Goal: Information Seeking & Learning: Learn about a topic

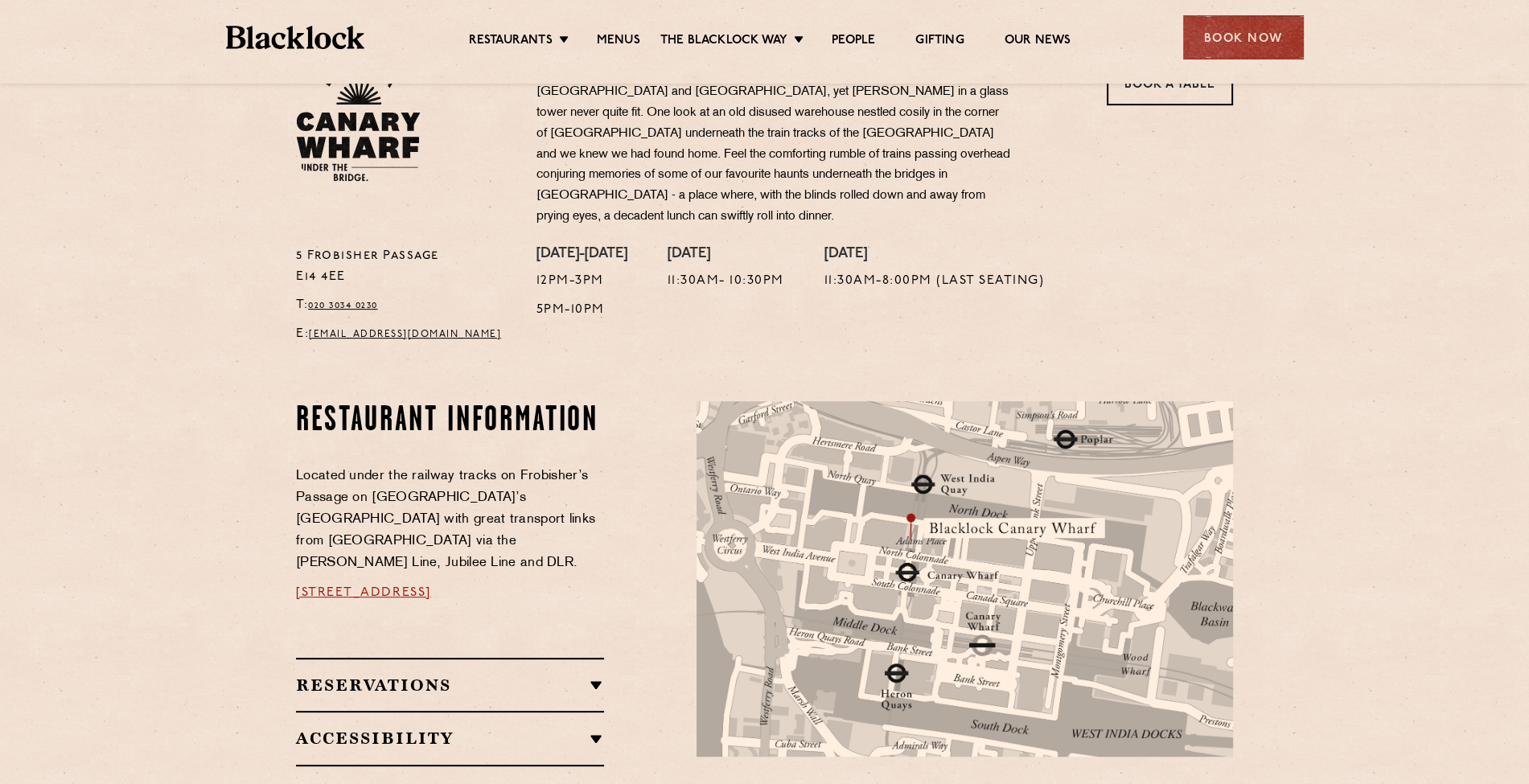
scroll to position [83, 0]
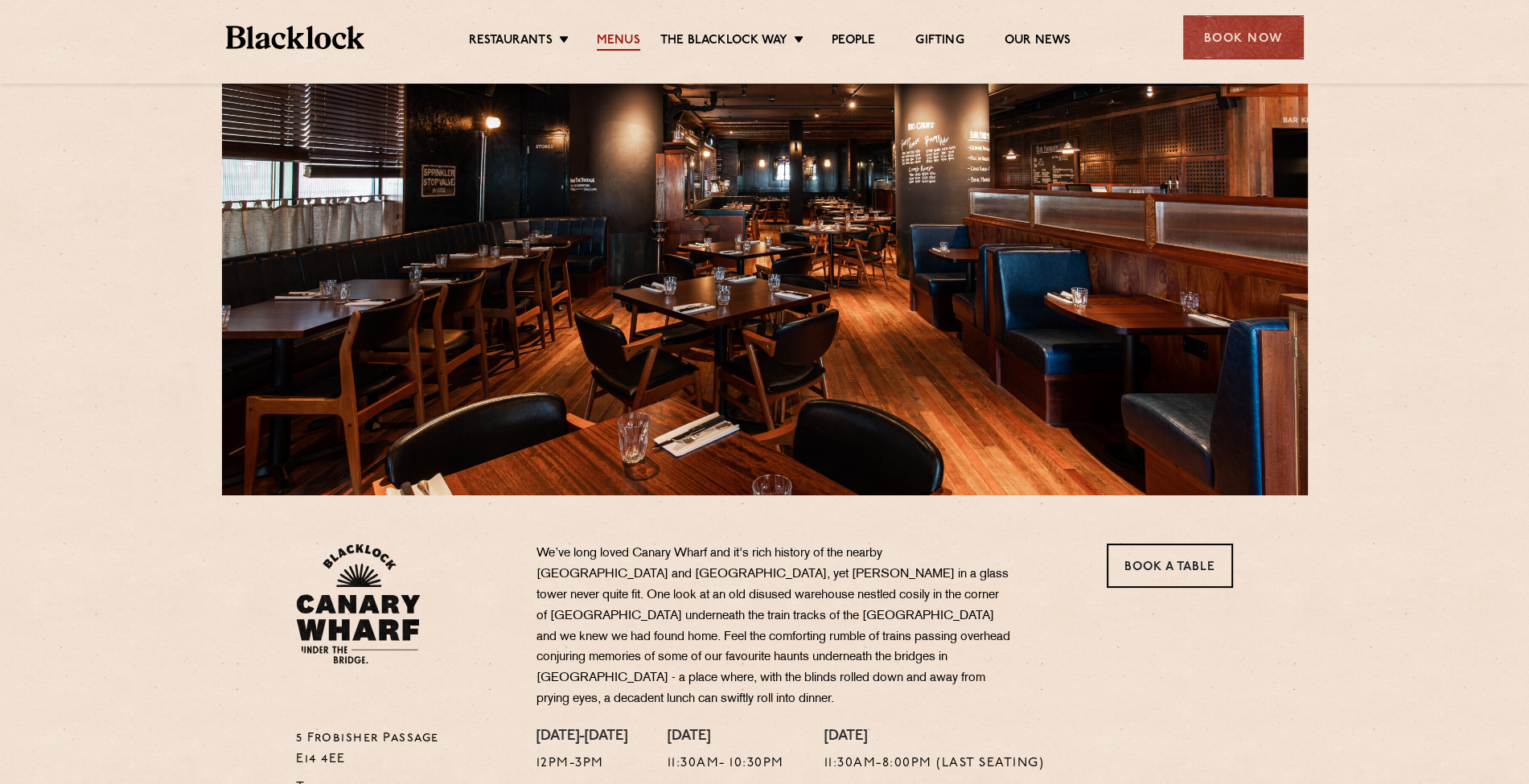
click at [632, 34] on link "Menus" at bounding box center [618, 42] width 43 height 18
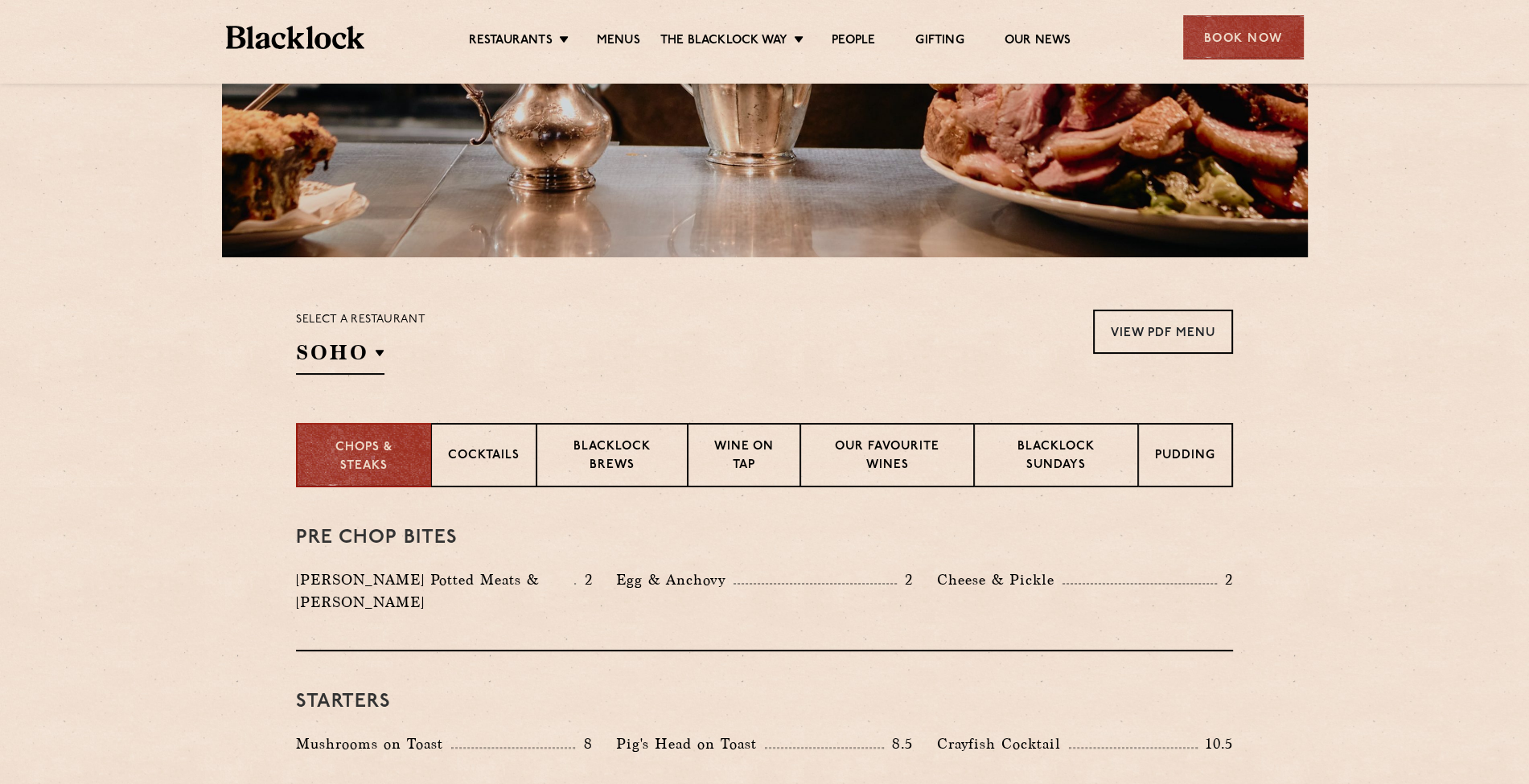
scroll to position [402, 0]
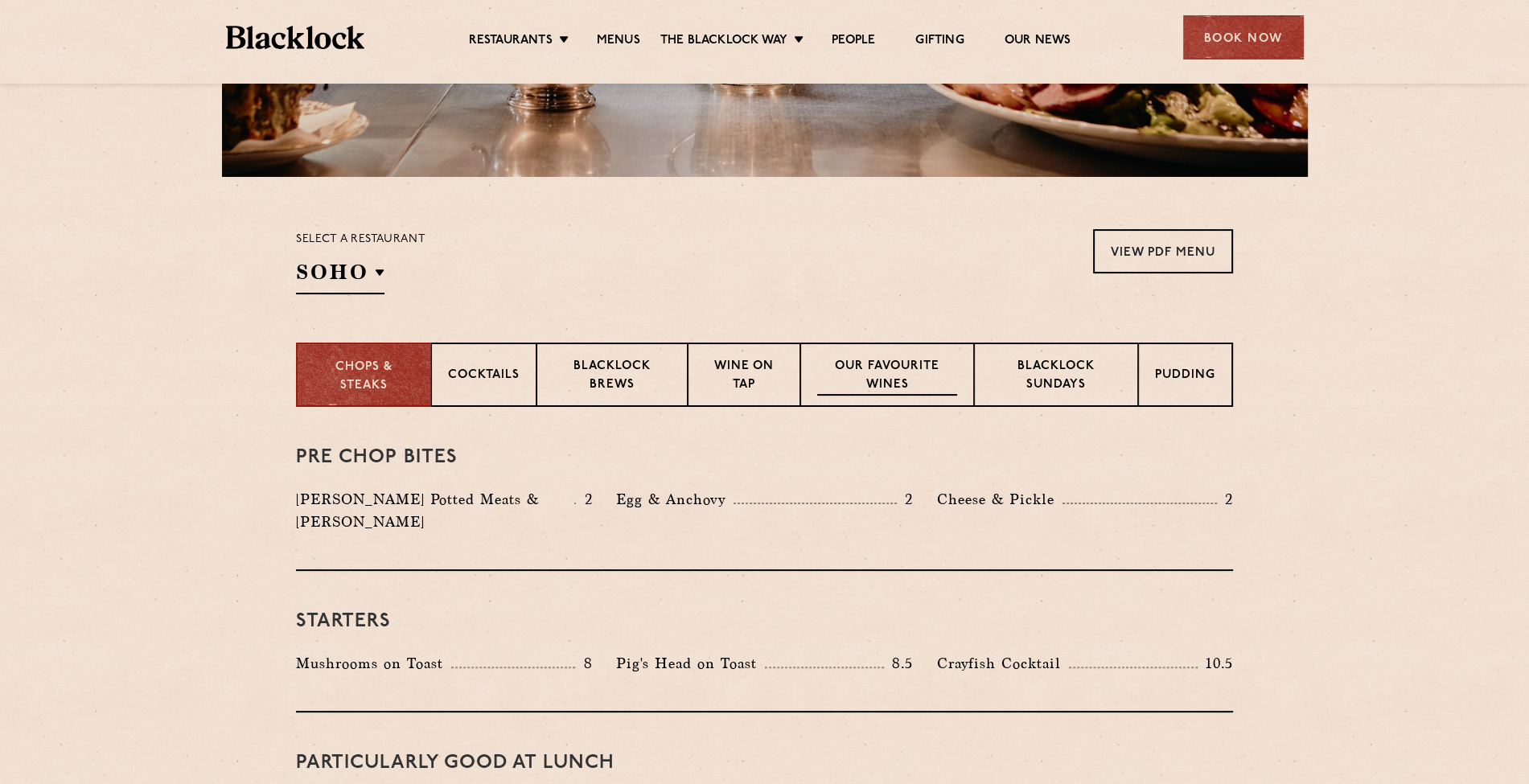
click at [850, 364] on p "Our favourite wines" at bounding box center [886, 376] width 139 height 38
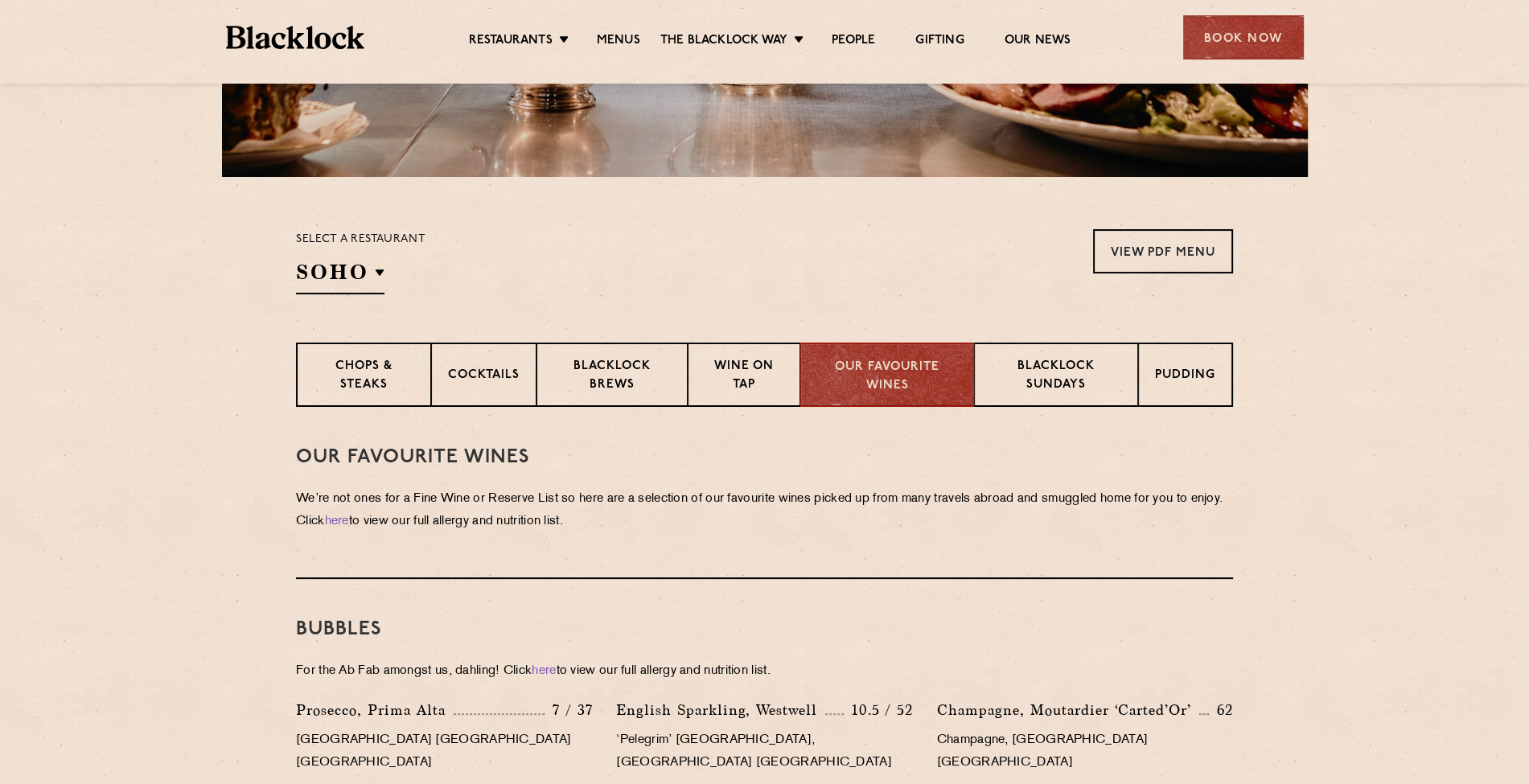
scroll to position [483, 0]
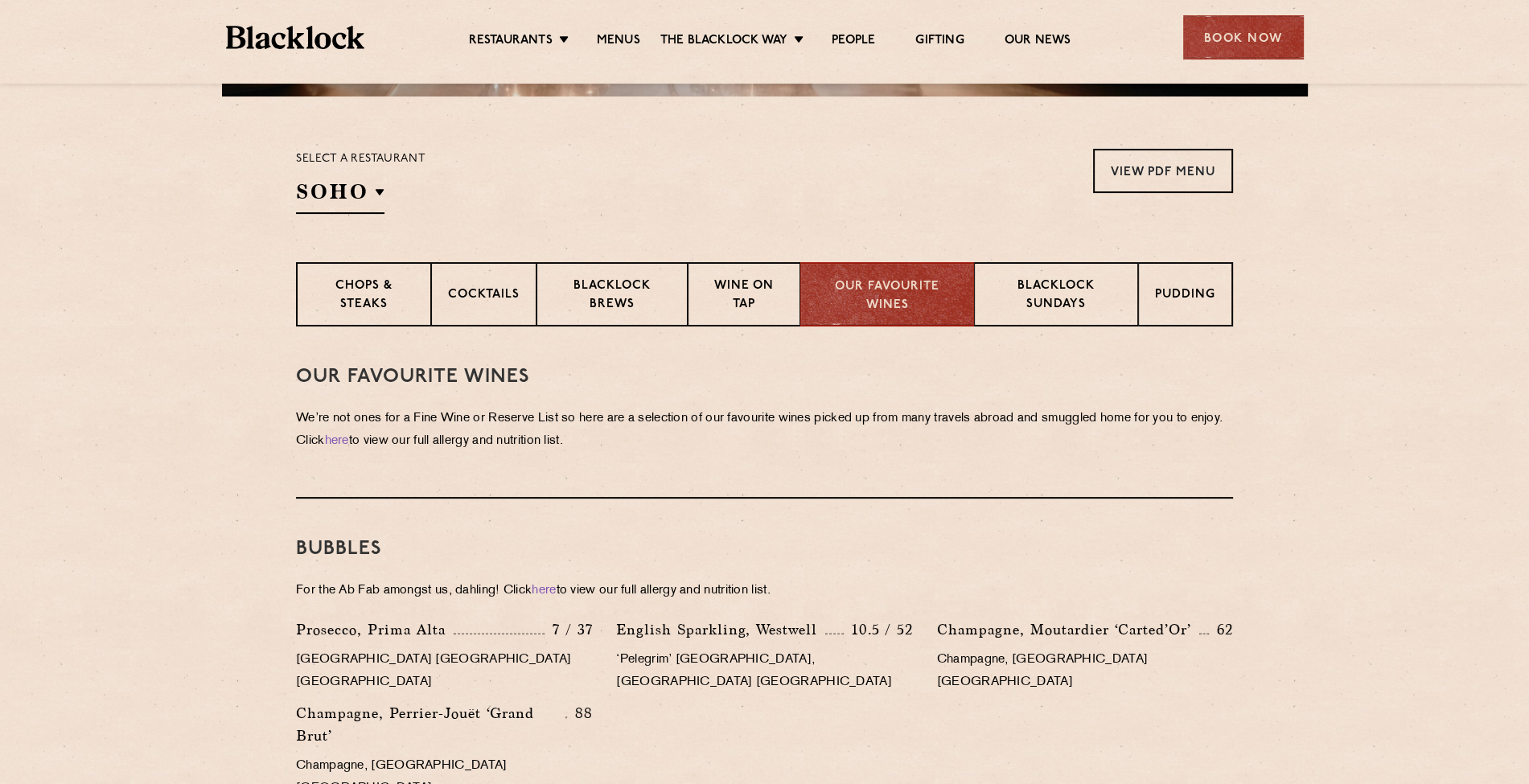
click at [387, 210] on div "Select a restaurant SOHO Soho Birmingham City Shoreditch Covent Garden Canary W…" at bounding box center [360, 181] width 130 height 65
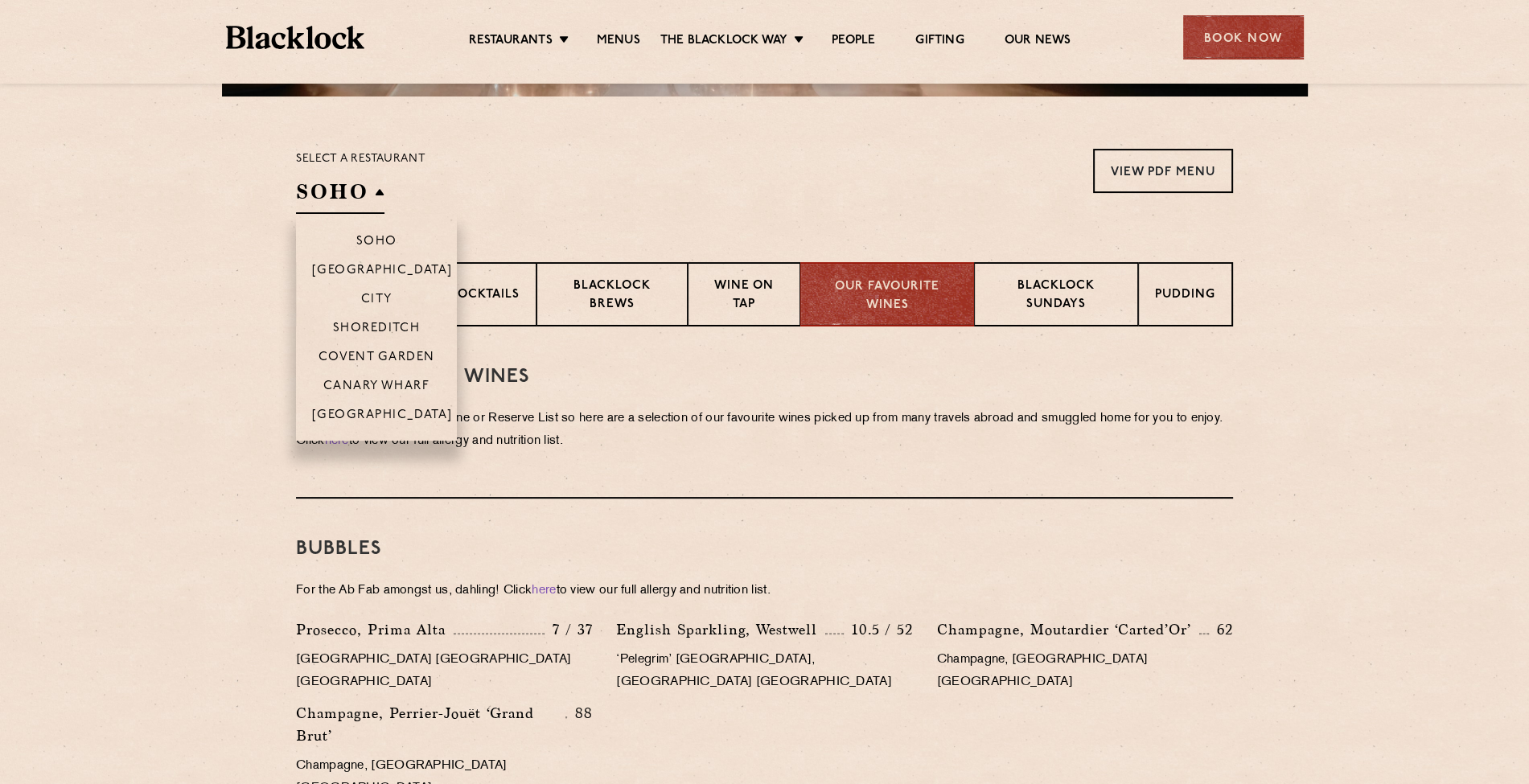
click at [381, 193] on h2 "SOHO" at bounding box center [340, 196] width 88 height 36
click at [373, 380] on li "Canary Wharf" at bounding box center [376, 385] width 161 height 29
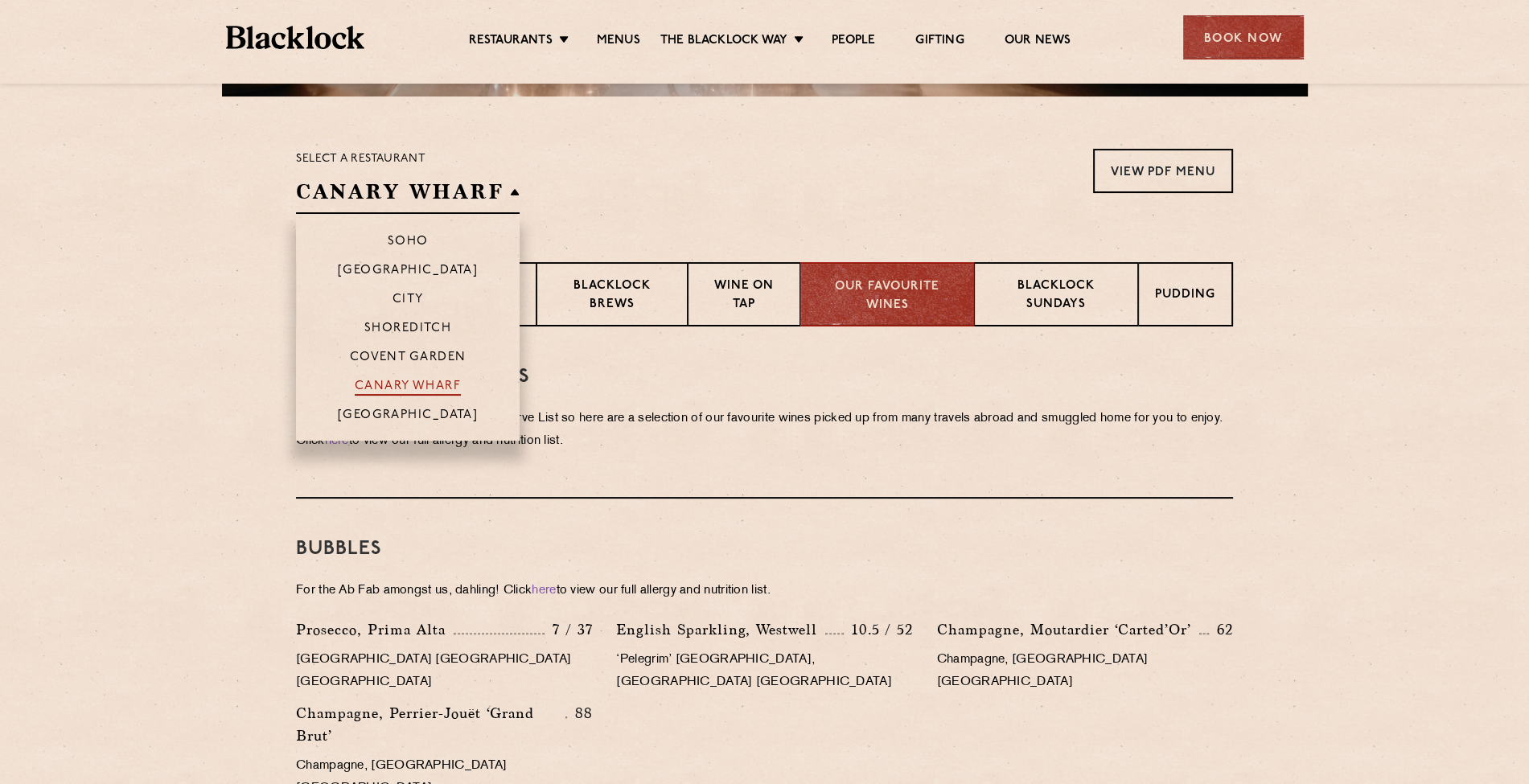
click at [376, 388] on p "Canary Wharf" at bounding box center [408, 388] width 106 height 16
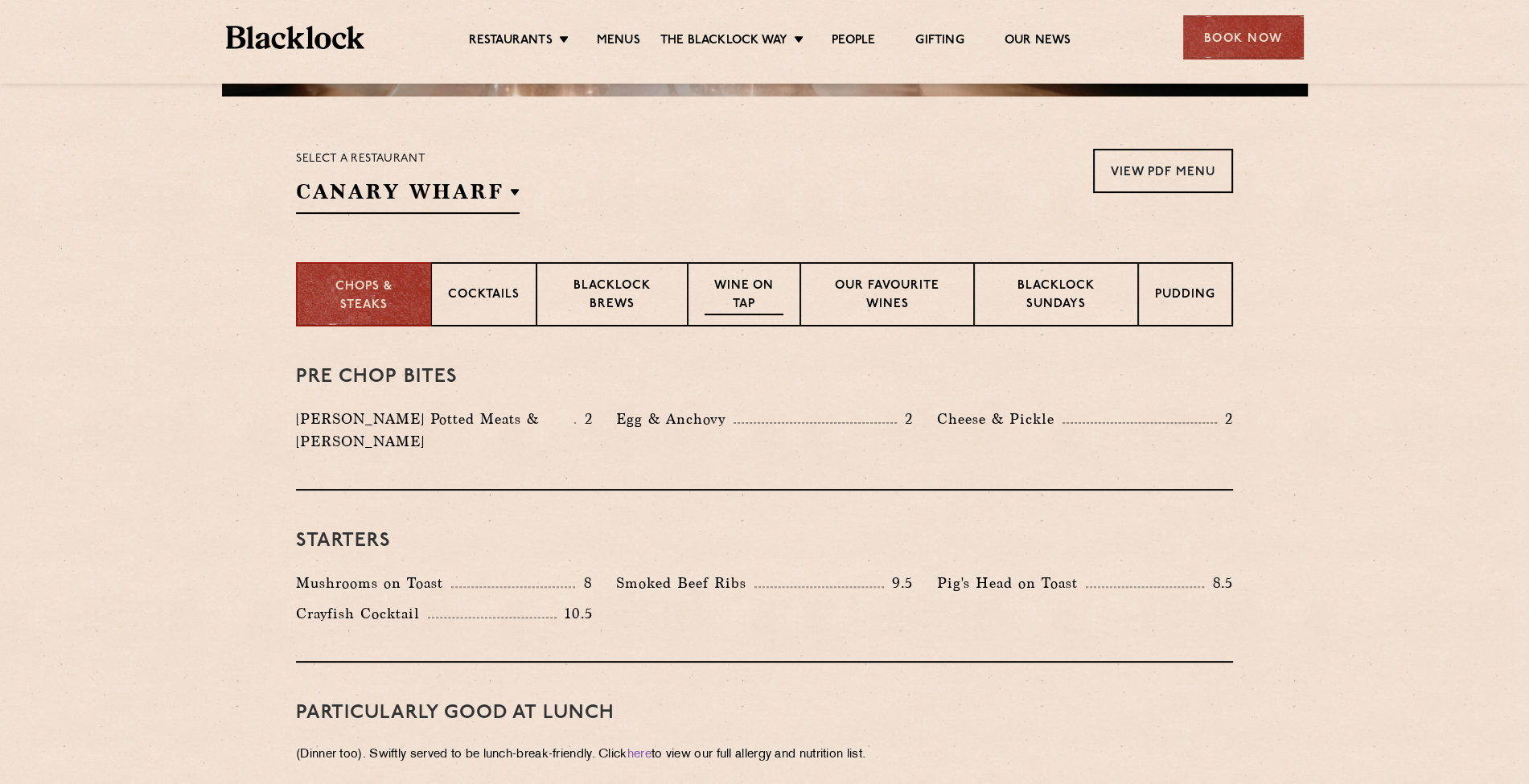
click at [733, 297] on p "Wine on Tap" at bounding box center [744, 296] width 79 height 38
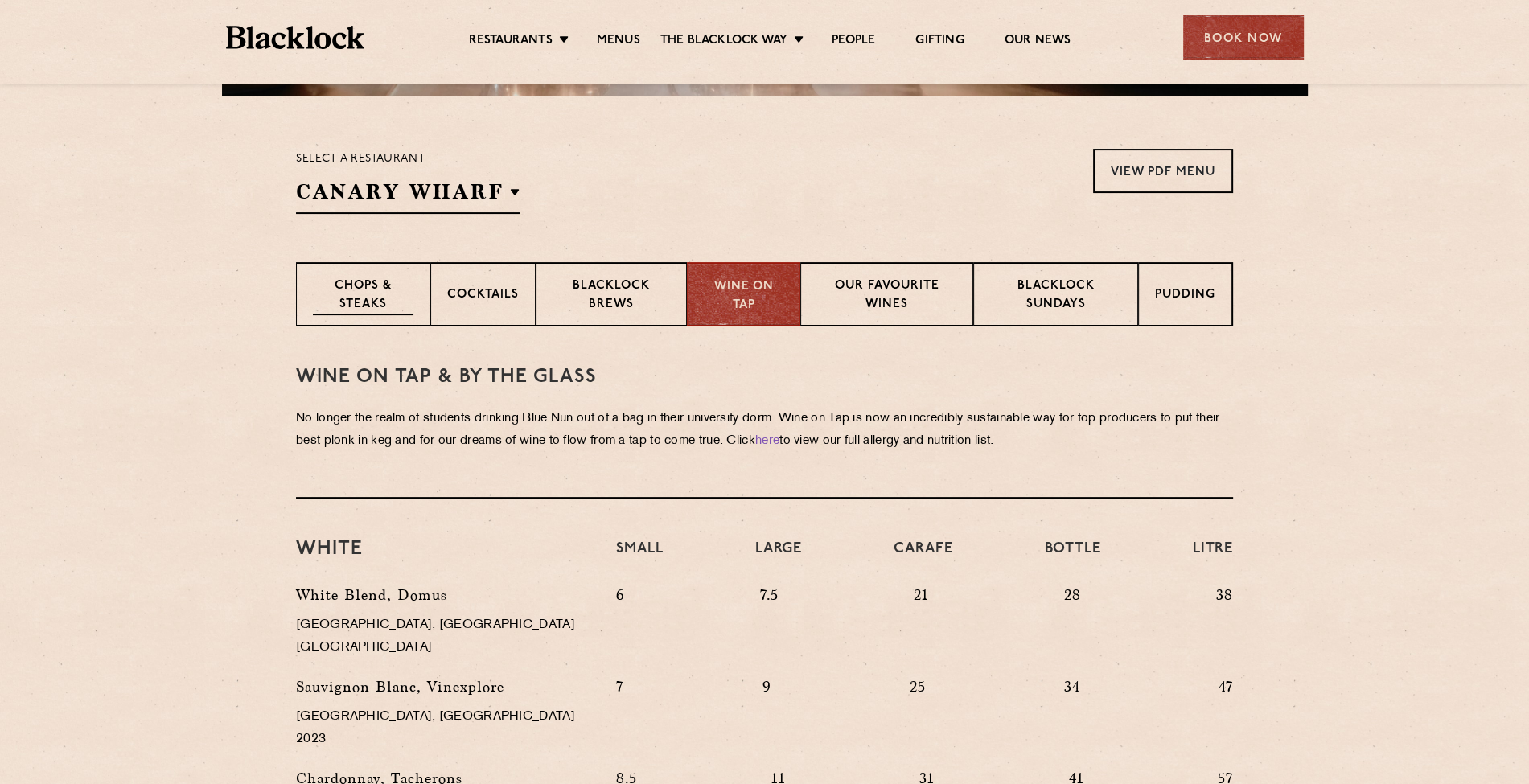
click at [403, 304] on p "Chops & Steaks" at bounding box center [363, 296] width 100 height 38
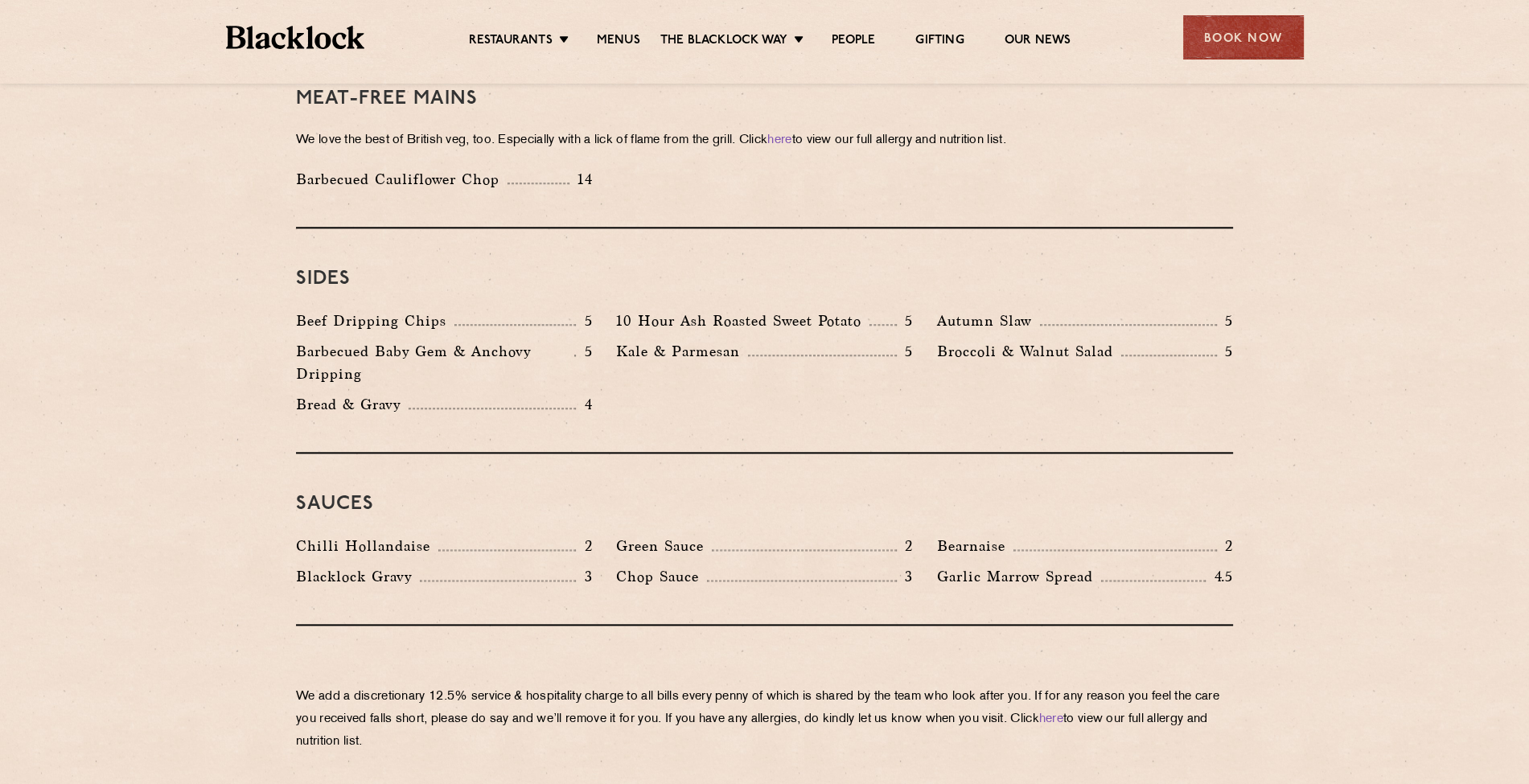
scroll to position [2412, 0]
